Goal: Task Accomplishment & Management: Use online tool/utility

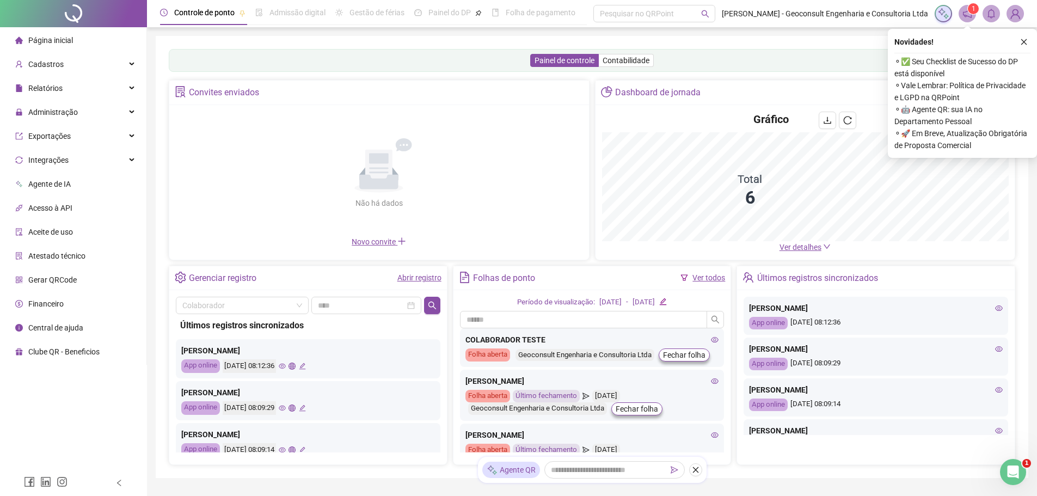
click at [718, 278] on link "Ver todos" at bounding box center [708, 277] width 33 height 9
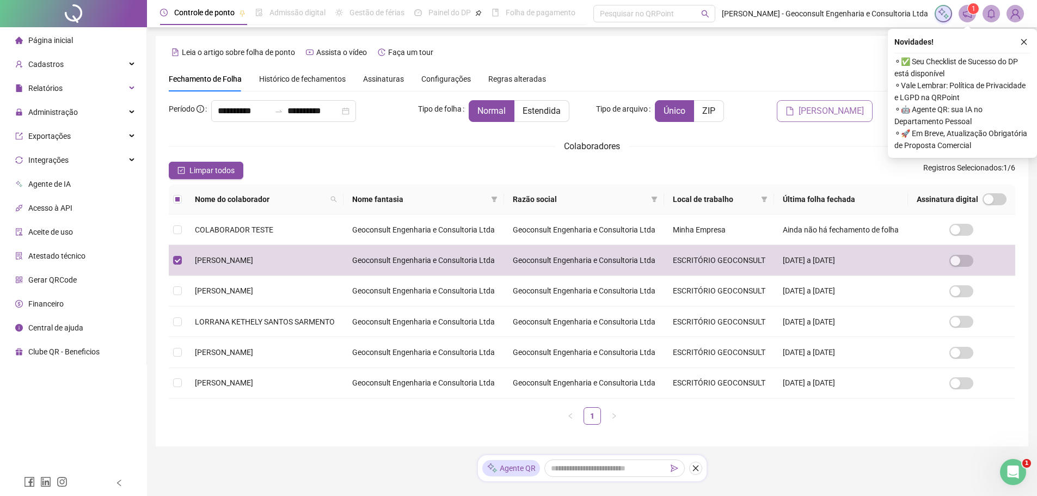
click at [828, 112] on span "[PERSON_NAME]" at bounding box center [830, 111] width 65 height 13
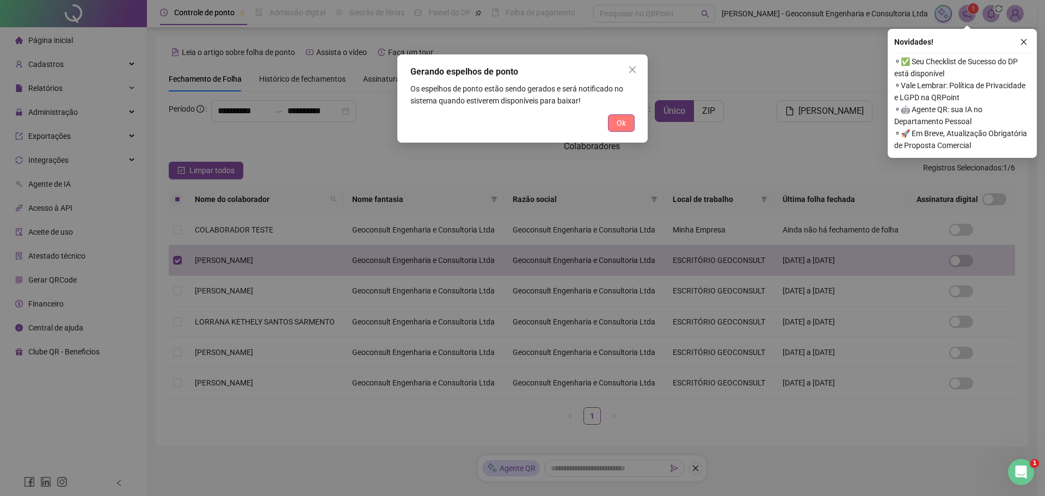
click at [615, 120] on button "Ok" at bounding box center [621, 122] width 27 height 17
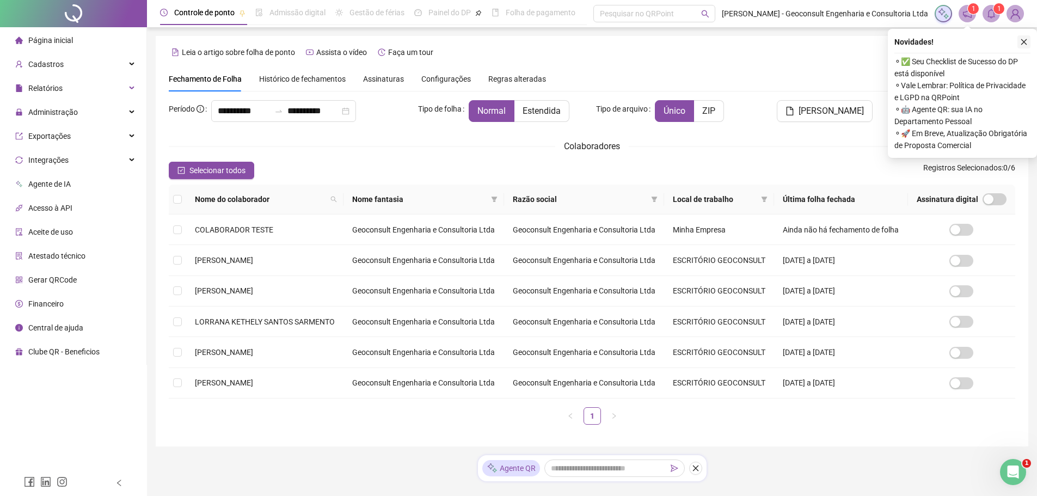
click at [1023, 40] on icon "close" at bounding box center [1024, 42] width 8 height 8
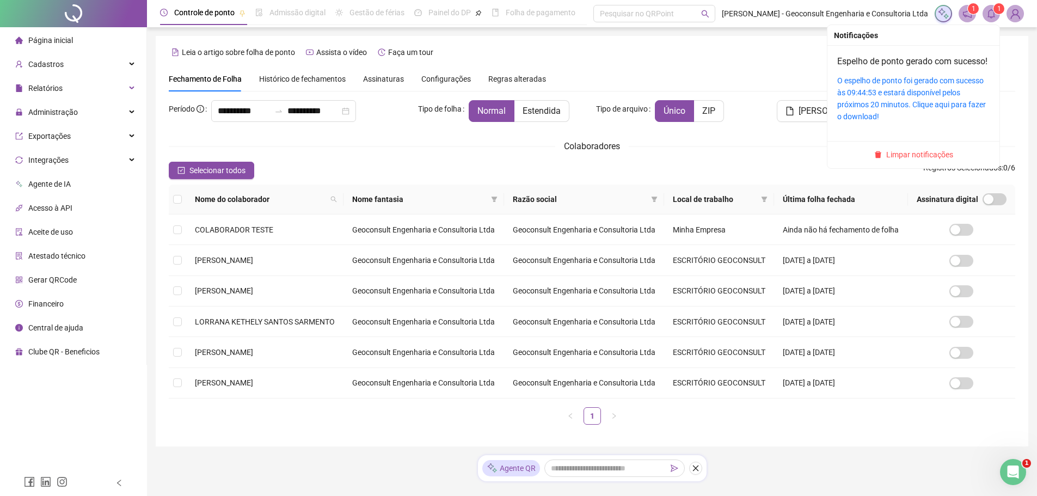
click at [992, 15] on icon "bell" at bounding box center [991, 14] width 10 height 10
click at [906, 96] on link "O espelho de ponto foi gerado com sucesso às 09:44:53 e estará disponível pelos…" at bounding box center [911, 98] width 149 height 45
